Goal: Task Accomplishment & Management: Manage account settings

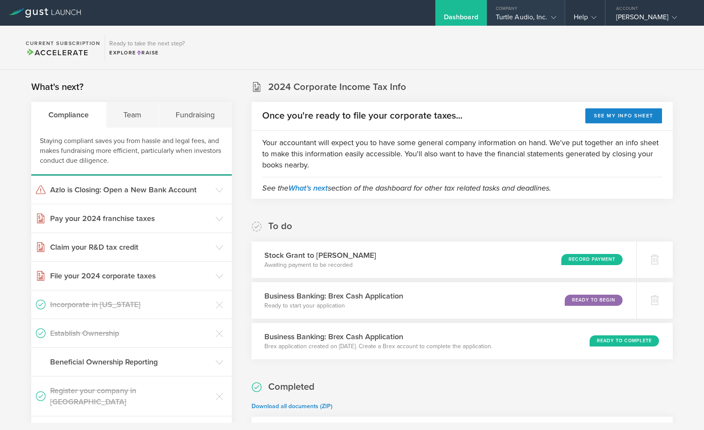
click at [541, 14] on div "Turtle Audio, Inc." at bounding box center [526, 19] width 60 height 13
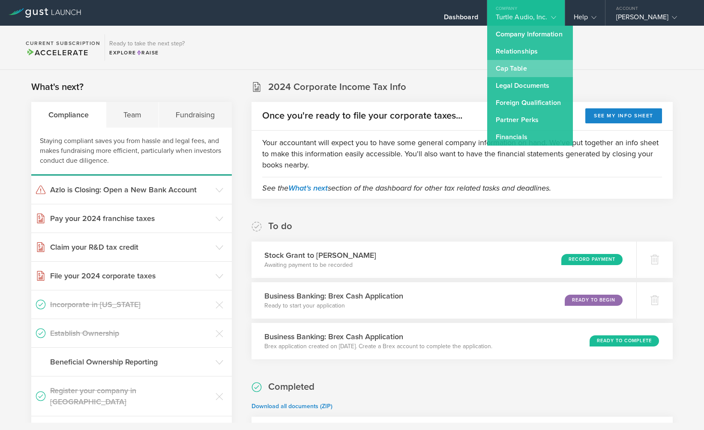
click at [509, 69] on link "Cap Table" at bounding box center [530, 68] width 86 height 17
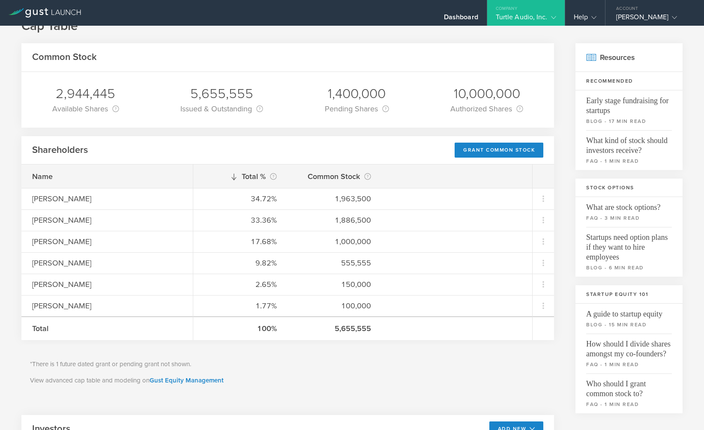
scroll to position [42, 0]
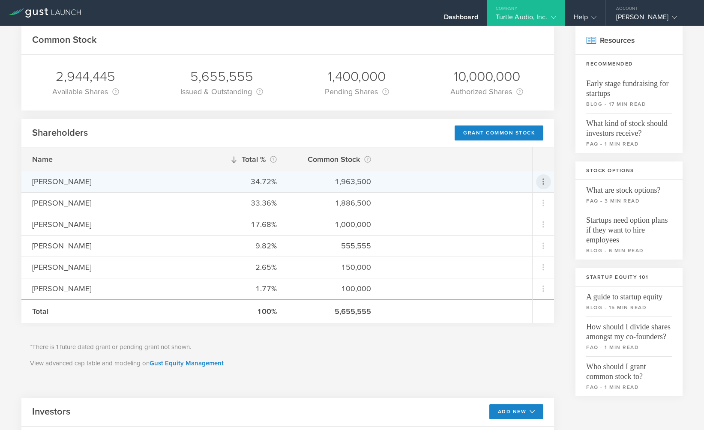
click at [541, 181] on icon at bounding box center [543, 182] width 10 height 10
click at [541, 181] on md-backdrop at bounding box center [352, 215] width 704 height 430
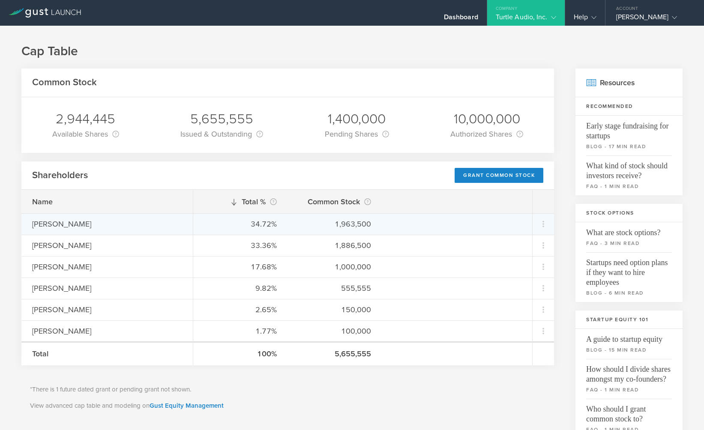
scroll to position [0, 0]
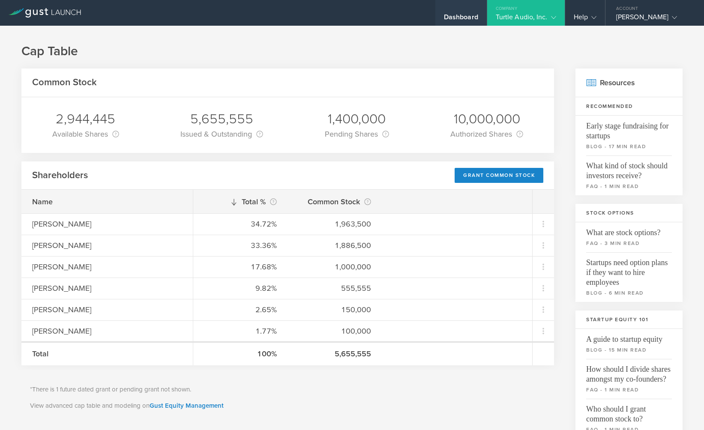
click at [455, 10] on div "Dashboard" at bounding box center [461, 13] width 51 height 26
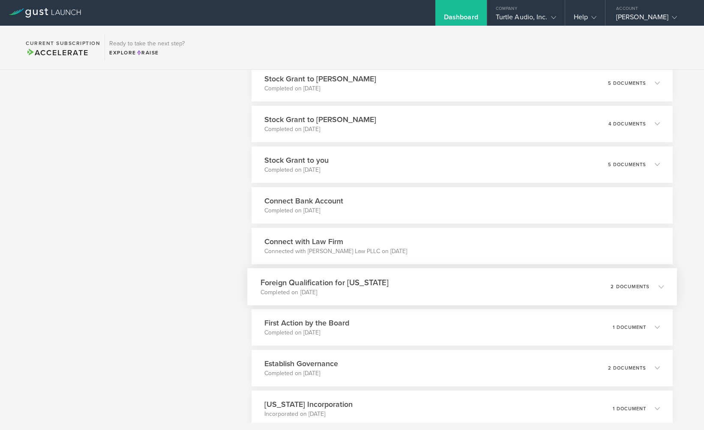
scroll to position [594, 0]
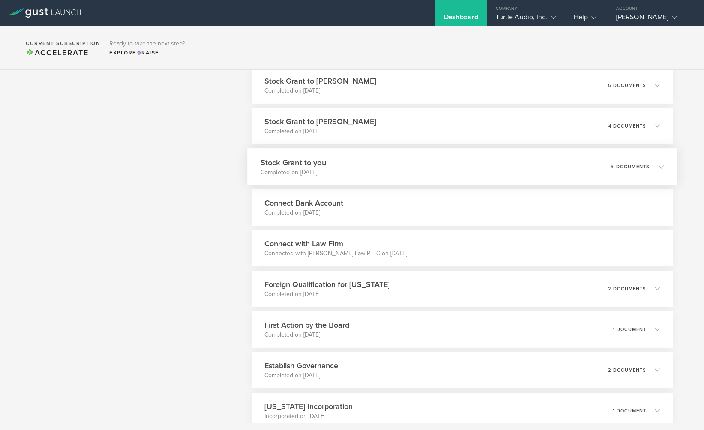
click at [630, 168] on p "5 documents" at bounding box center [630, 166] width 39 height 5
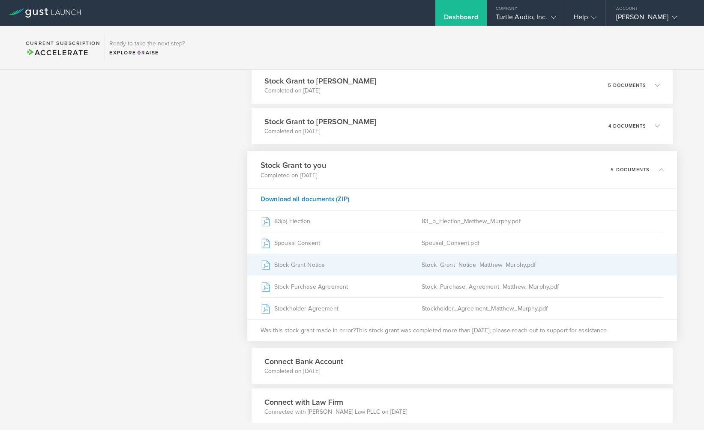
click at [316, 264] on div "Stock Grant Notice" at bounding box center [341, 264] width 161 height 21
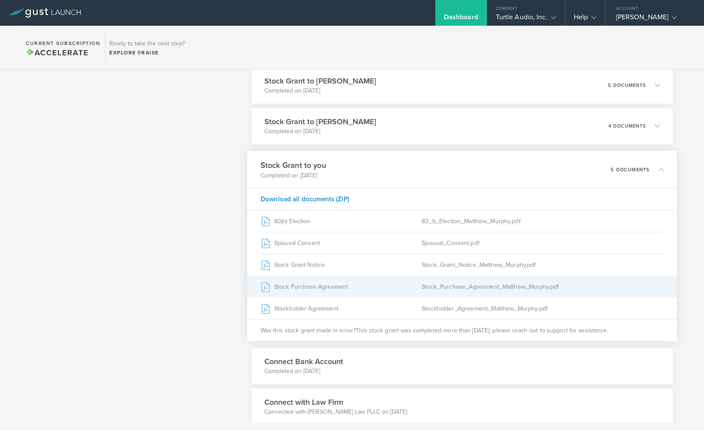
click at [470, 285] on div "Stock_Purchase_Agreement_Matthew_Murphy.pdf" at bounding box center [543, 286] width 242 height 21
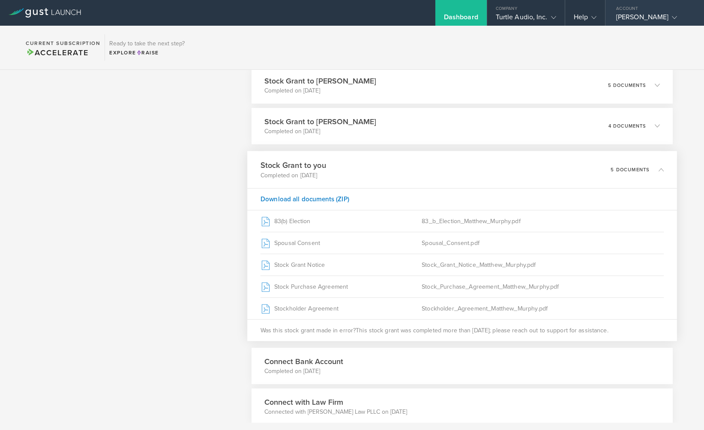
click at [634, 15] on div "[PERSON_NAME]" at bounding box center [652, 19] width 73 height 13
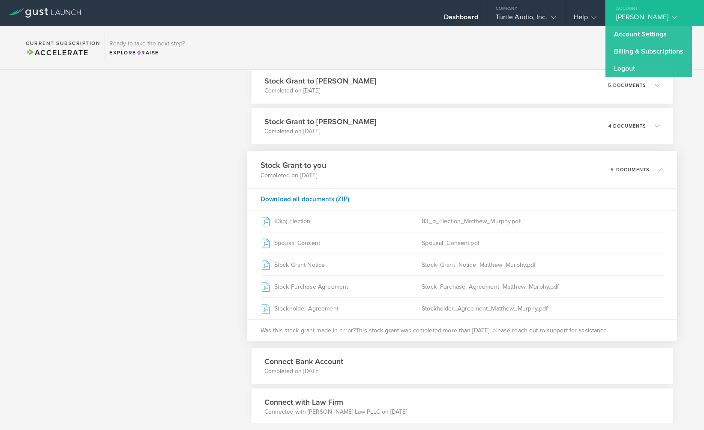
click at [633, 17] on div "[PERSON_NAME]" at bounding box center [652, 19] width 73 height 13
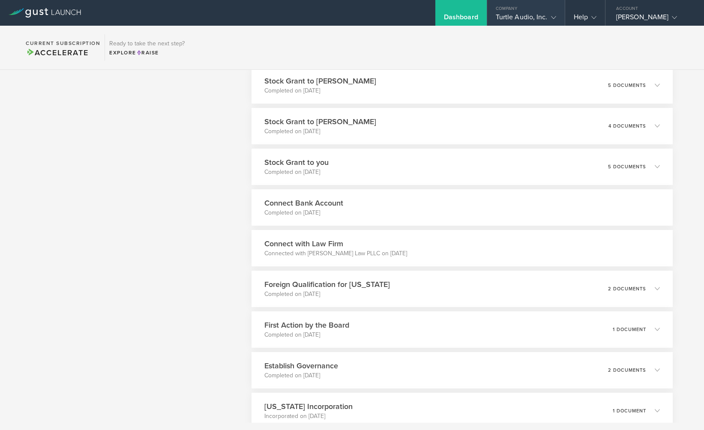
click at [528, 11] on div "Company" at bounding box center [526, 6] width 78 height 13
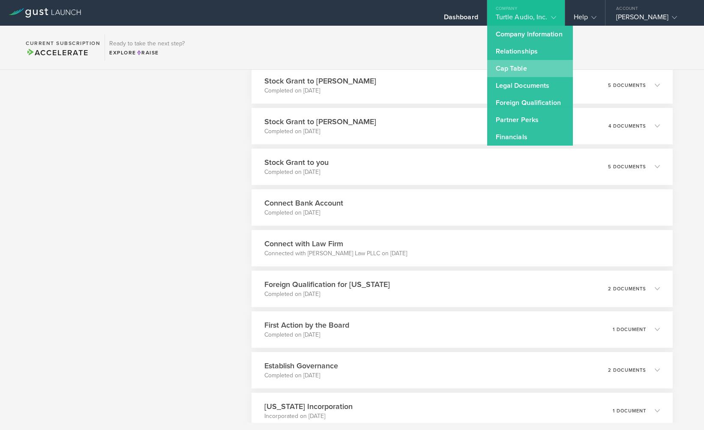
click at [511, 67] on link "Cap Table" at bounding box center [530, 68] width 86 height 17
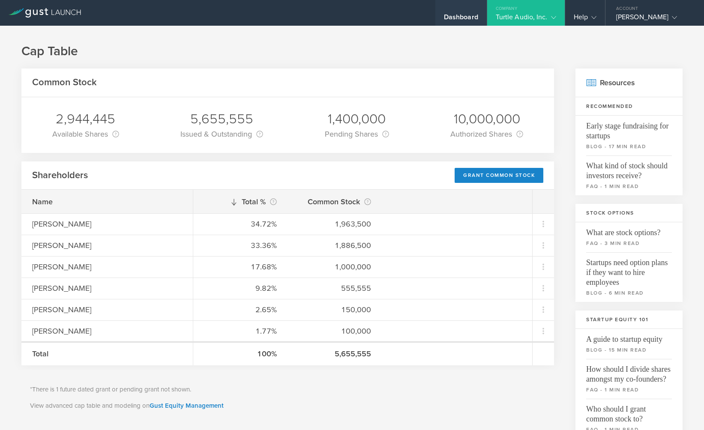
click at [478, 13] on div "Dashboard" at bounding box center [461, 19] width 34 height 13
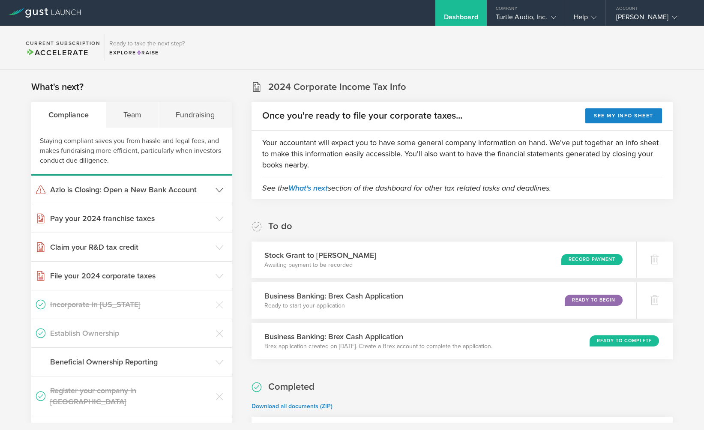
scroll to position [9, 0]
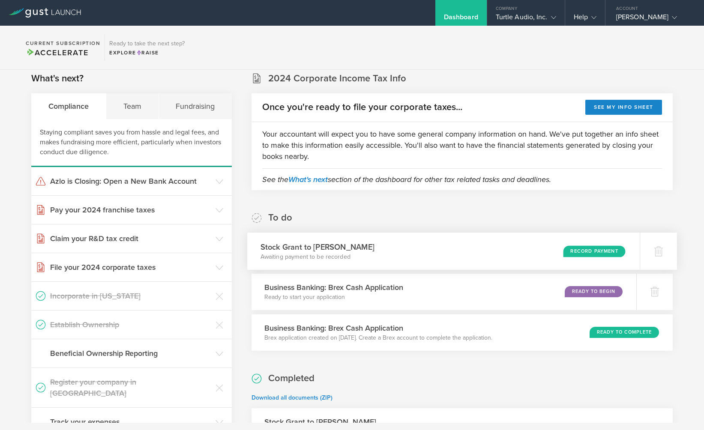
click at [589, 250] on div "Record Payment" at bounding box center [595, 252] width 63 height 12
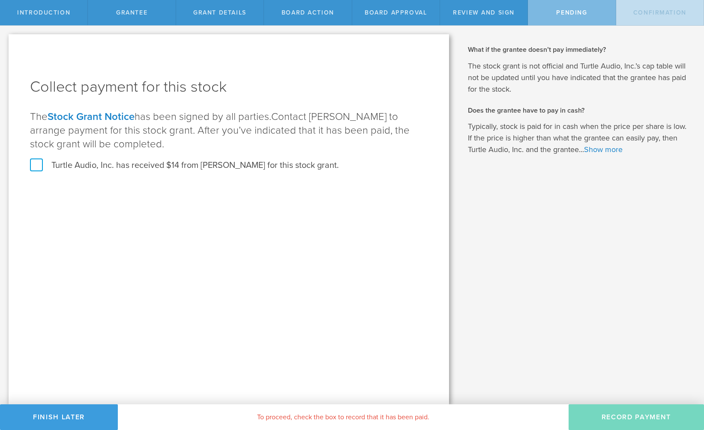
click at [36, 168] on label "Turtle Audio, Inc. has received $14 from Jason Goldklang for this stock grant." at bounding box center [184, 165] width 309 height 11
click at [0, 0] on input "Turtle Audio, Inc. has received $14 from Jason Goldklang for this stock grant." at bounding box center [0, 0] width 0 height 0
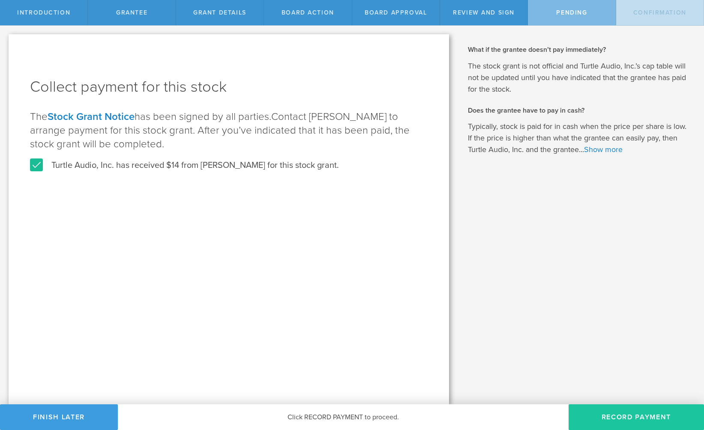
click at [645, 415] on button "Record Payment" at bounding box center [636, 418] width 135 height 26
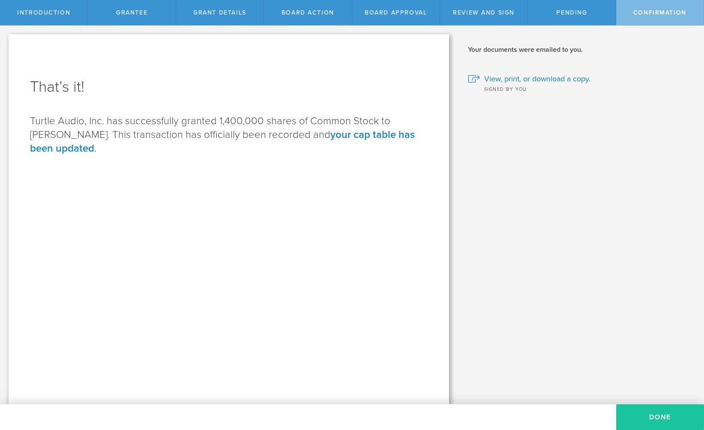
click at [633, 411] on button "Done" at bounding box center [660, 418] width 88 height 26
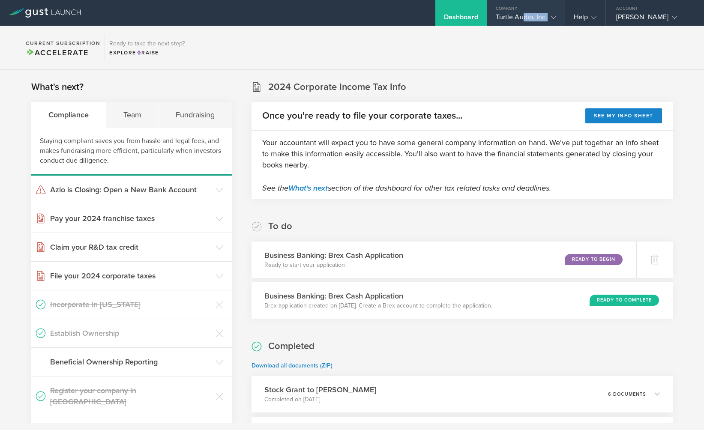
click at [523, 21] on div "Turtle Audio, Inc." at bounding box center [526, 19] width 60 height 13
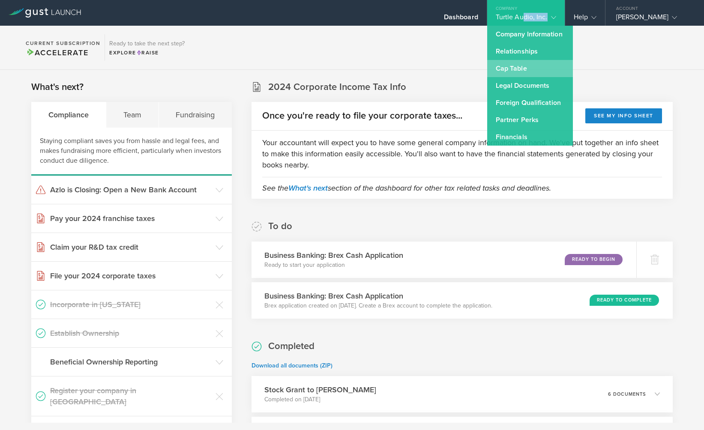
click at [513, 66] on link "Cap Table" at bounding box center [530, 68] width 86 height 17
